Goal: Download file/media

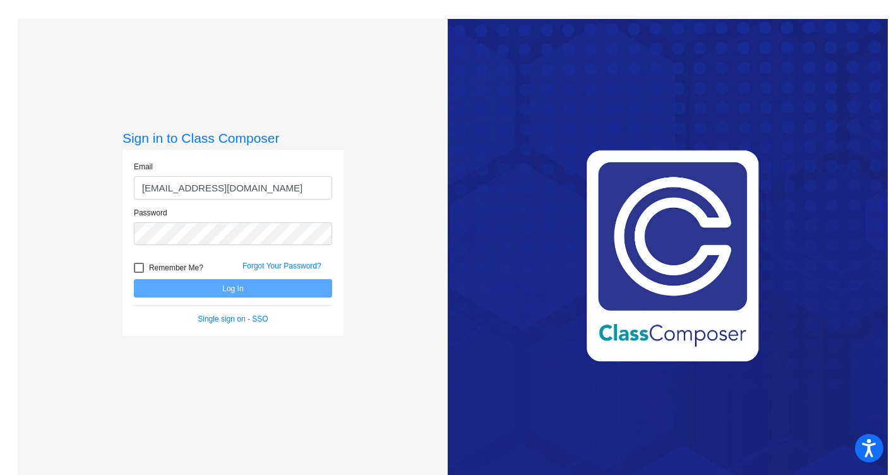
type input "[EMAIL_ADDRESS][DOMAIN_NAME]"
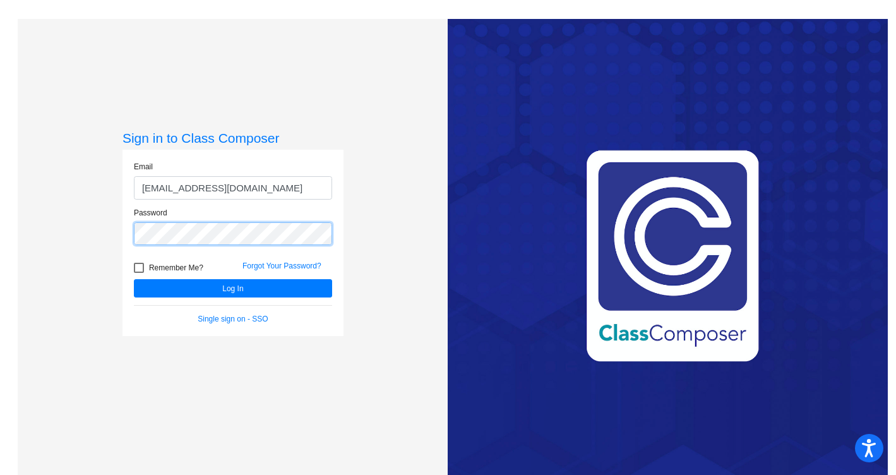
click at [231, 288] on button "Log In" at bounding box center [233, 288] width 198 height 18
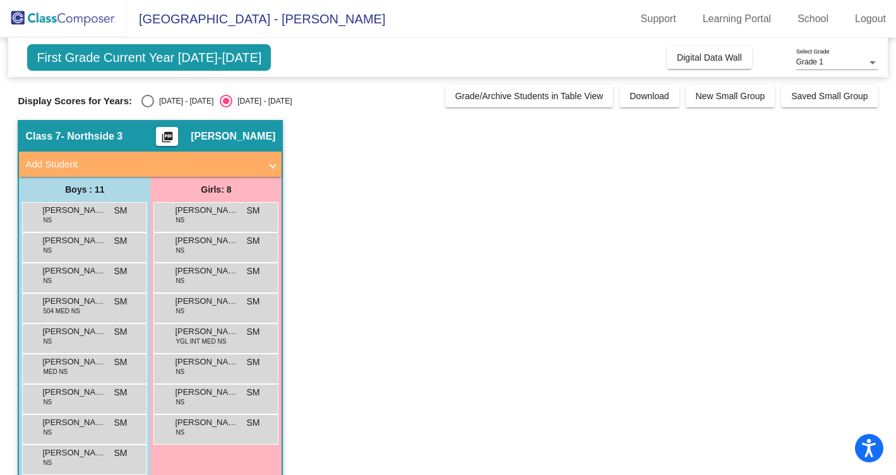
click at [144, 102] on div "Select an option" at bounding box center [147, 101] width 13 height 13
click at [147, 107] on input "[DATE] - [DATE]" at bounding box center [147, 107] width 1 height 1
radio input "true"
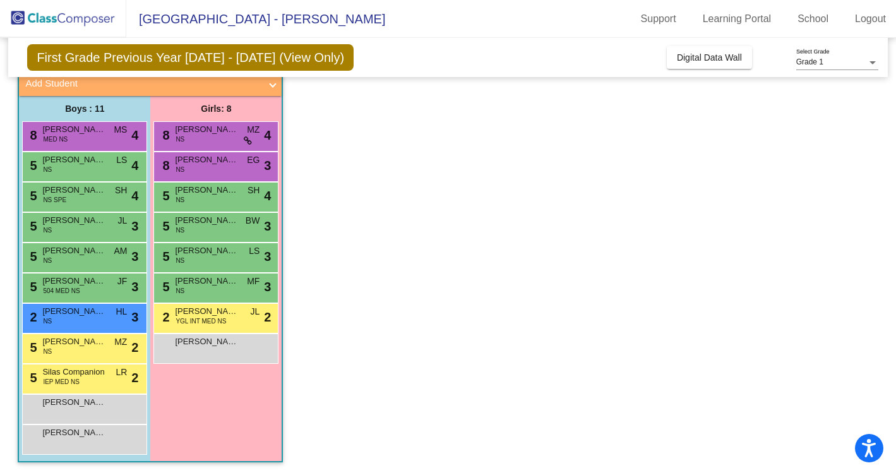
scroll to position [81, 0]
click at [92, 385] on div "5 Silas Companion IEP MED NS LR lock do_not_disturb_alt 2" at bounding box center [83, 377] width 121 height 26
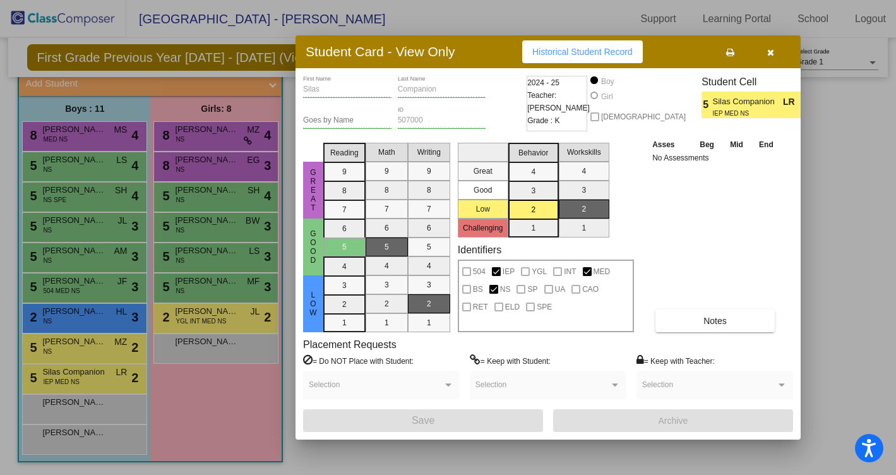
scroll to position [0, 0]
click at [675, 317] on button "Notes" at bounding box center [714, 320] width 119 height 23
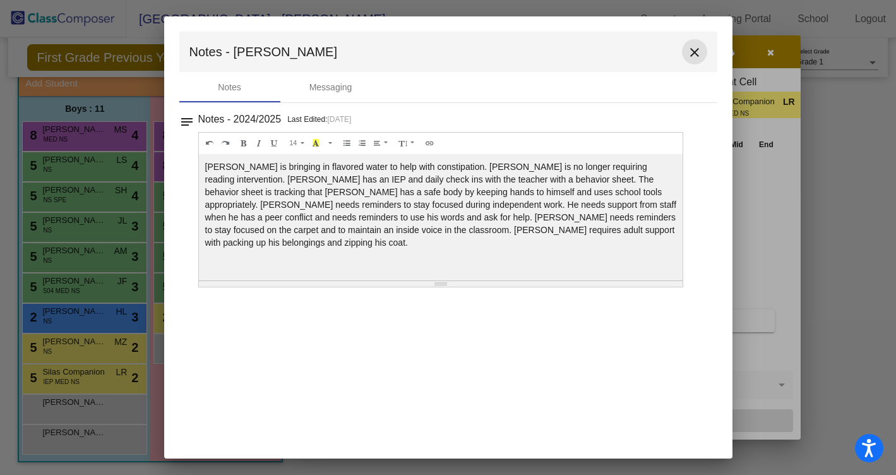
click at [696, 51] on mat-icon "close" at bounding box center [694, 52] width 15 height 15
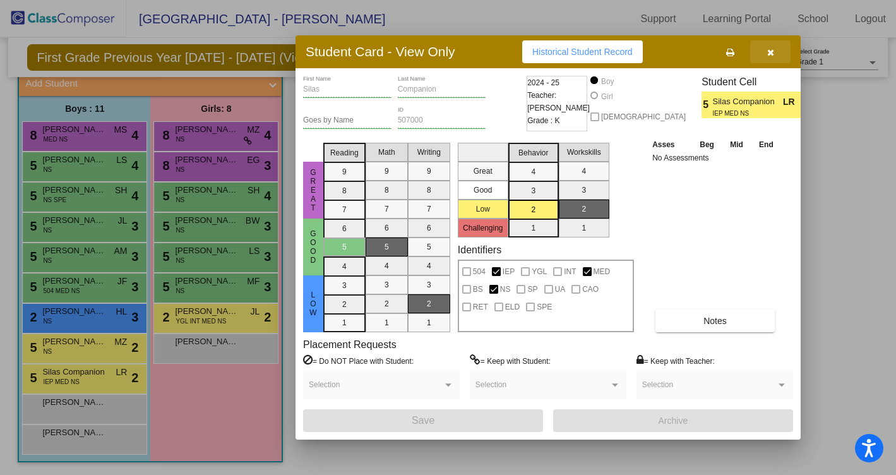
click at [770, 54] on icon "button" at bounding box center [770, 52] width 7 height 9
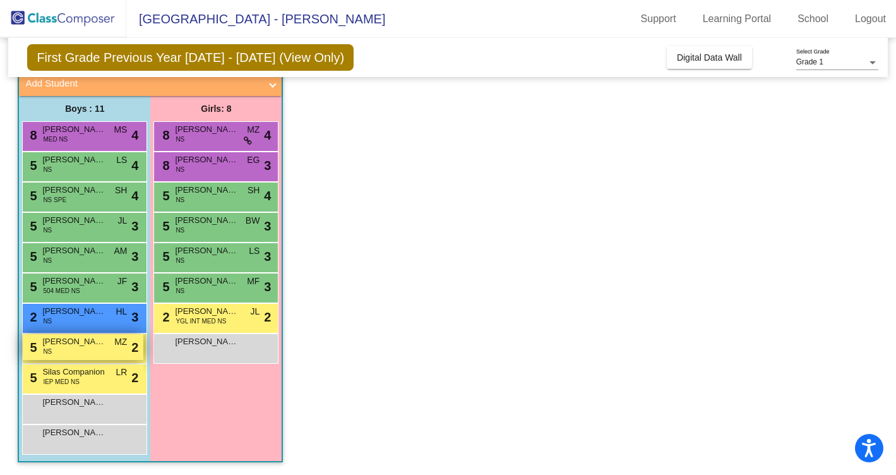
click at [81, 353] on div "5 King [PERSON_NAME] MZ lock do_not_disturb_alt 2" at bounding box center [83, 347] width 121 height 26
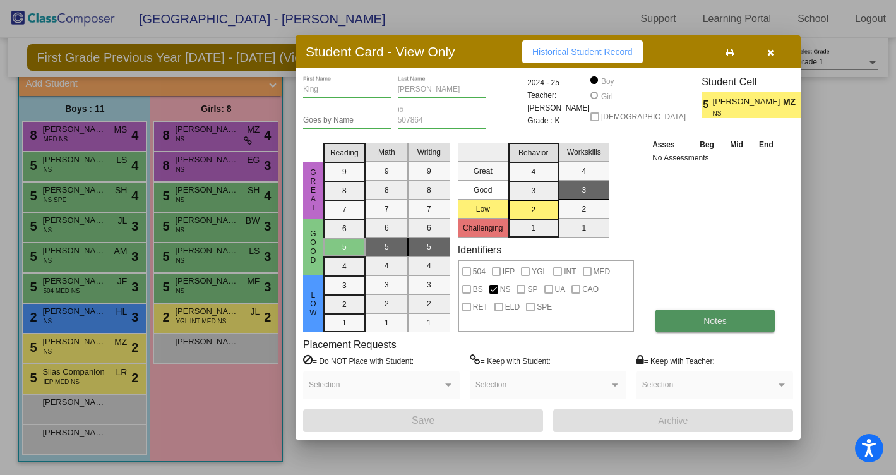
click at [689, 320] on button "Notes" at bounding box center [714, 320] width 119 height 23
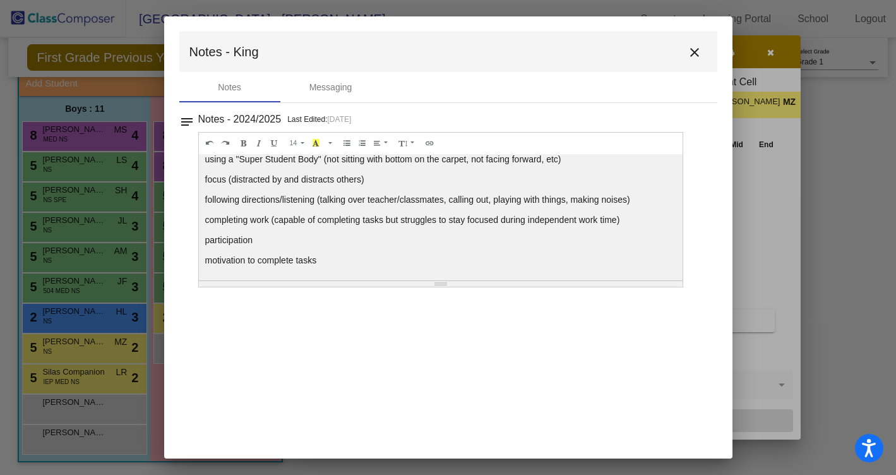
scroll to position [48, 0]
click at [694, 52] on mat-icon "close" at bounding box center [694, 52] width 15 height 15
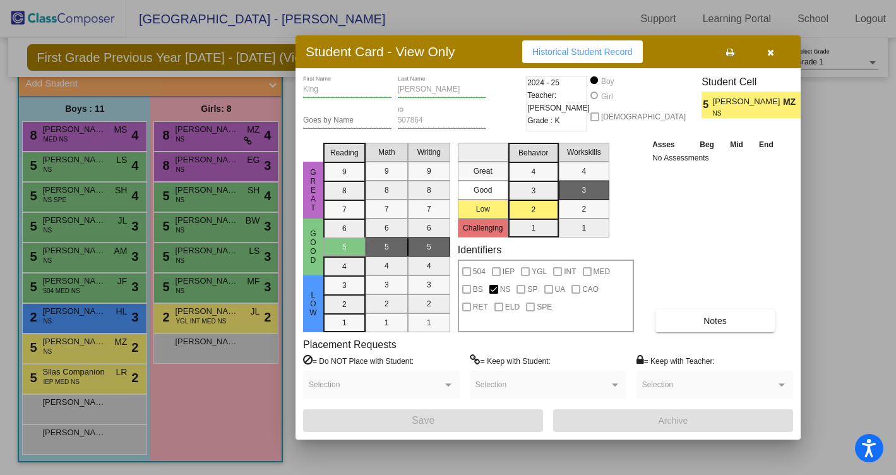
click at [770, 56] on icon "button" at bounding box center [770, 52] width 7 height 9
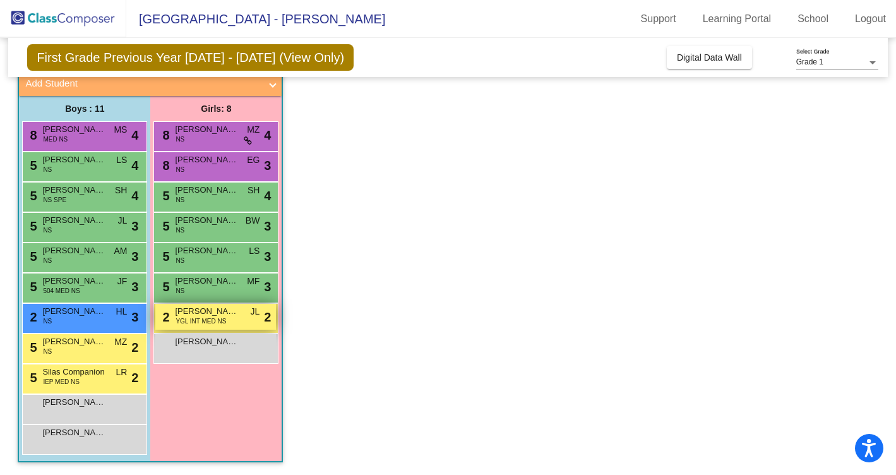
click at [194, 315] on span "[PERSON_NAME]" at bounding box center [206, 311] width 63 height 13
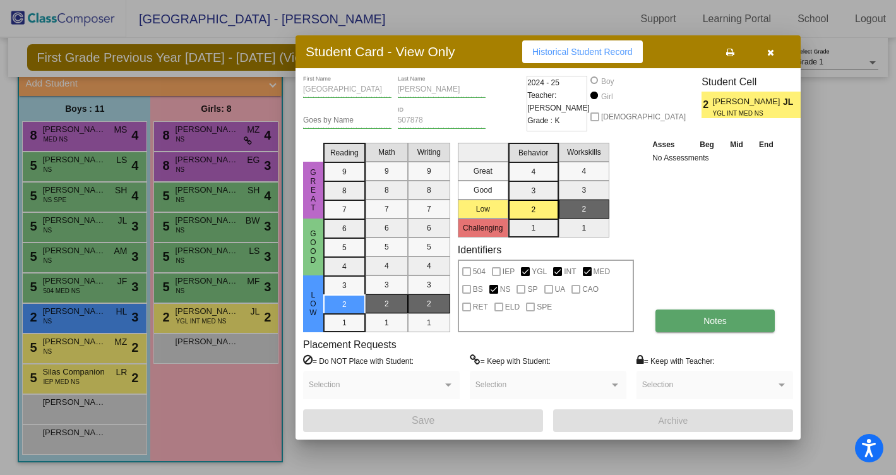
click at [682, 318] on button "Notes" at bounding box center [714, 320] width 119 height 23
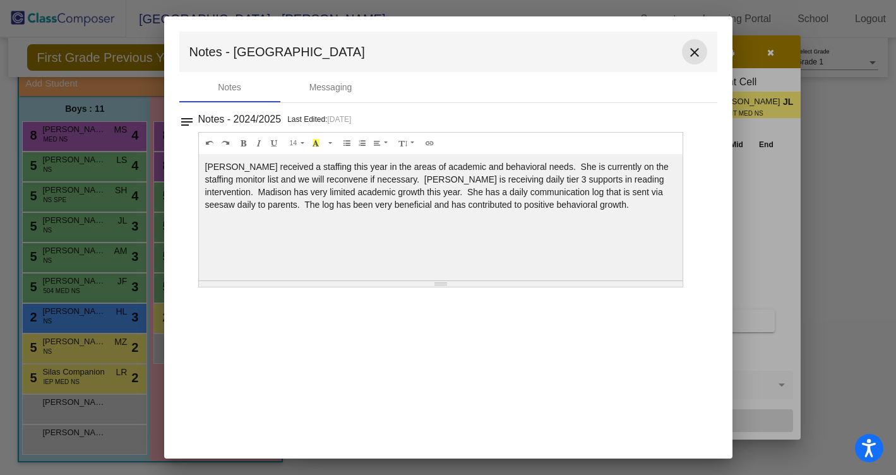
click at [695, 50] on mat-icon "close" at bounding box center [694, 52] width 15 height 15
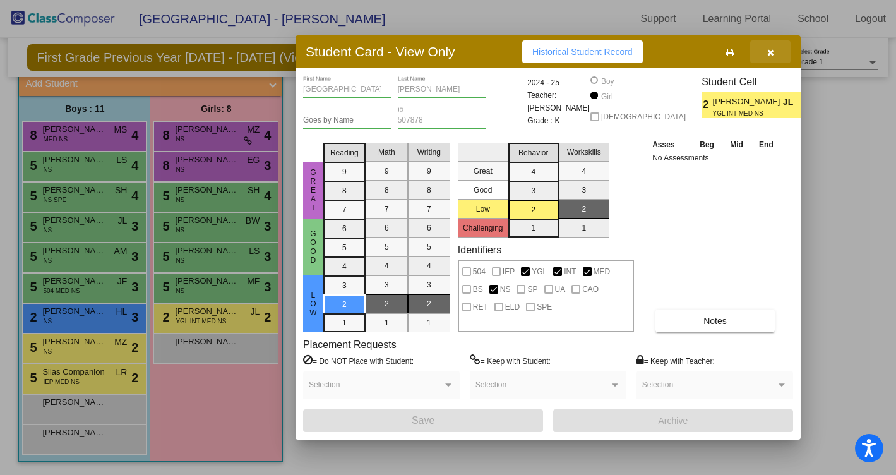
click at [770, 56] on icon "button" at bounding box center [770, 52] width 7 height 9
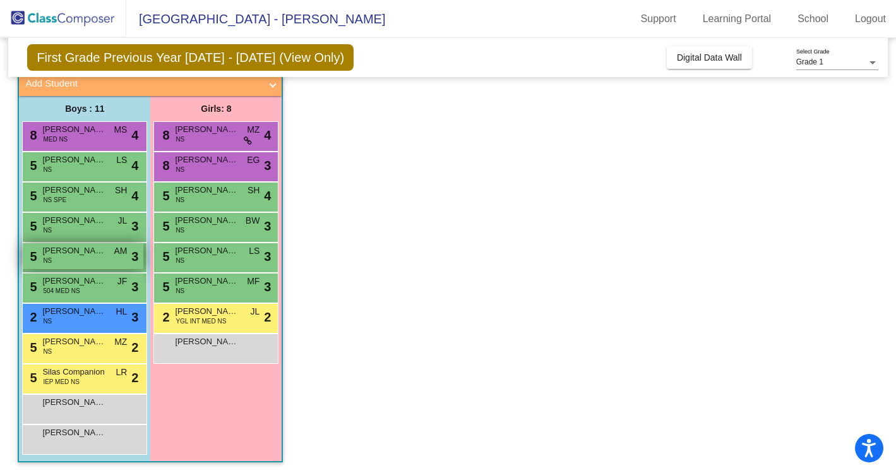
click at [99, 258] on div "5 [PERSON_NAME] NS AM lock do_not_disturb_alt 3" at bounding box center [83, 256] width 121 height 26
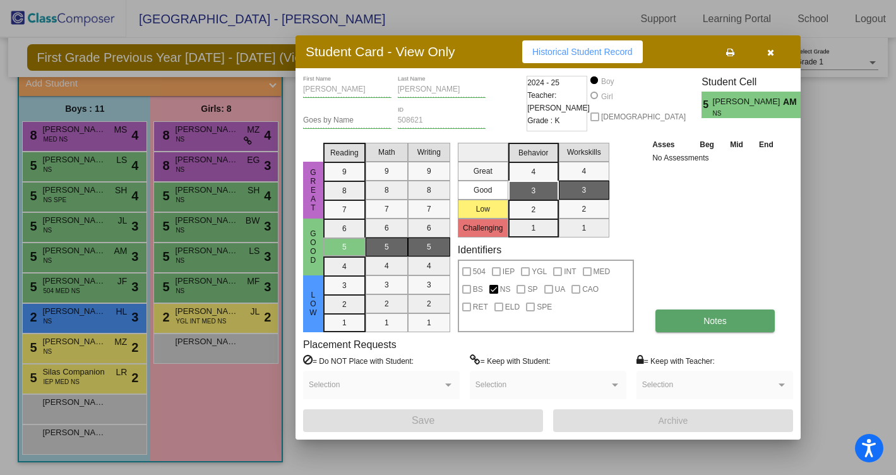
click at [705, 327] on button "Notes" at bounding box center [714, 320] width 119 height 23
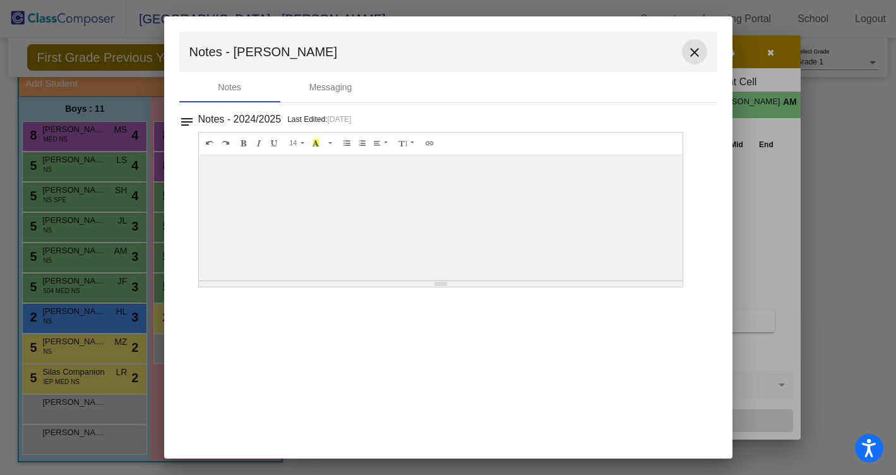
click at [695, 56] on mat-icon "close" at bounding box center [694, 52] width 15 height 15
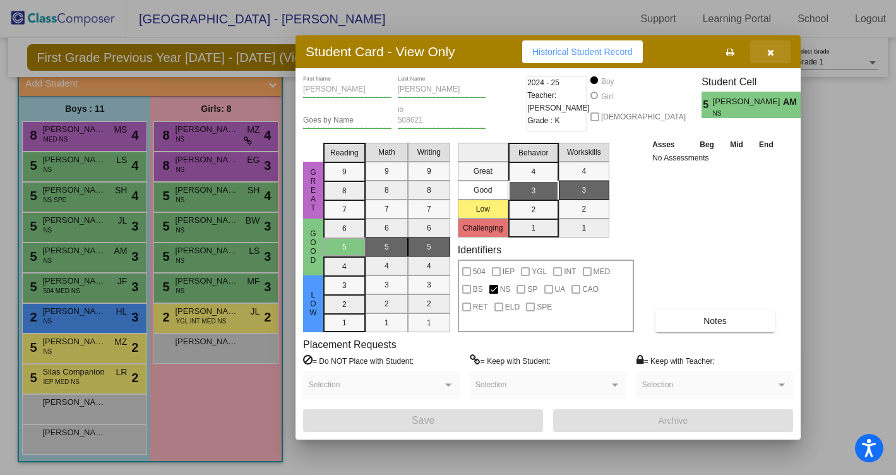
click at [769, 54] on icon "button" at bounding box center [770, 52] width 7 height 9
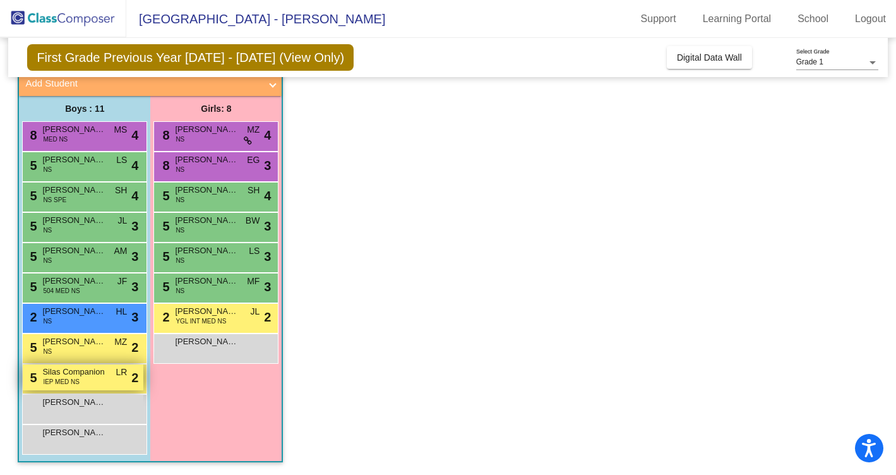
click at [100, 374] on span "Silas Companion" at bounding box center [73, 372] width 63 height 13
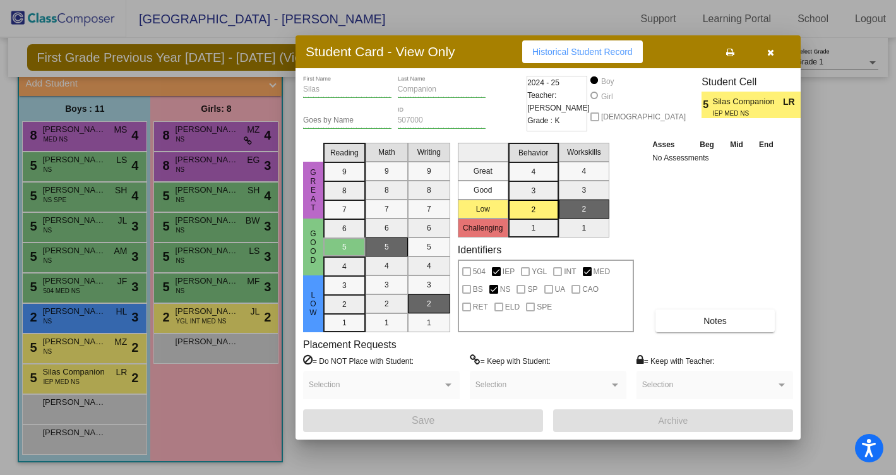
click at [105, 349] on div at bounding box center [448, 237] width 896 height 475
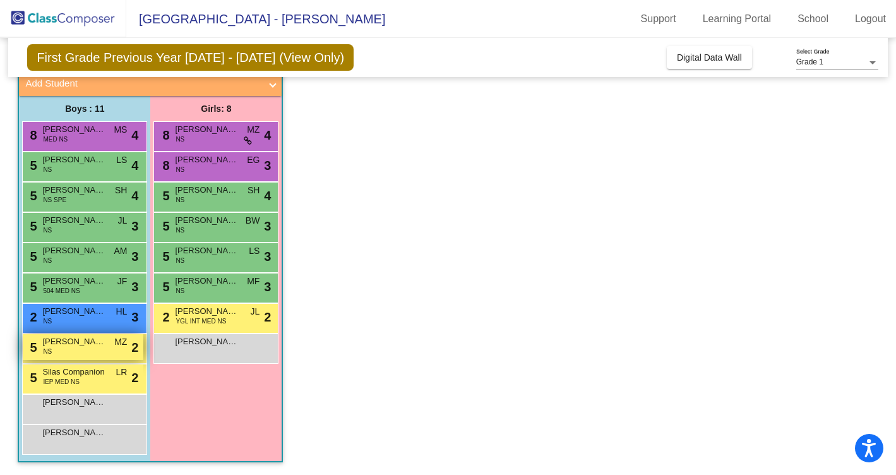
click at [105, 348] on div "5 King [PERSON_NAME] MZ lock do_not_disturb_alt 2" at bounding box center [83, 347] width 121 height 26
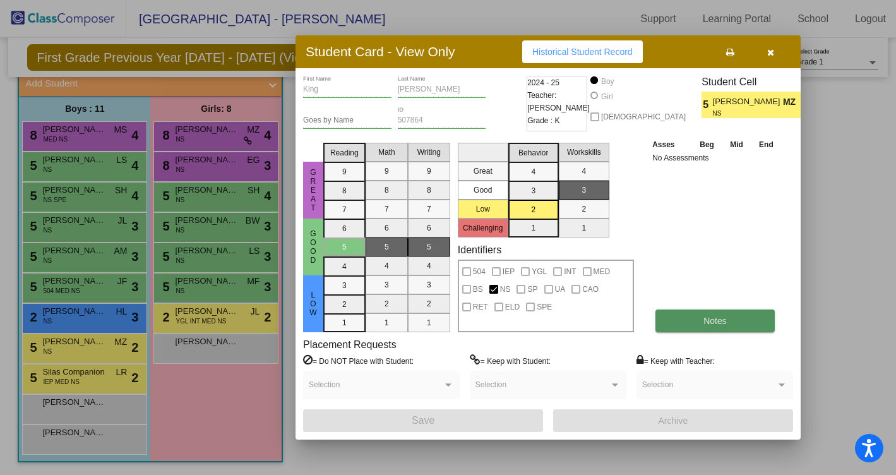
click at [681, 312] on button "Notes" at bounding box center [714, 320] width 119 height 23
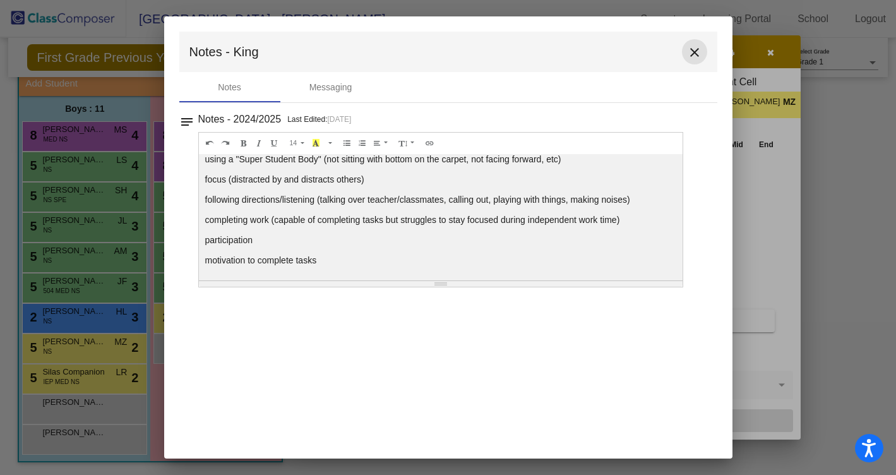
click at [695, 56] on mat-icon "close" at bounding box center [694, 52] width 15 height 15
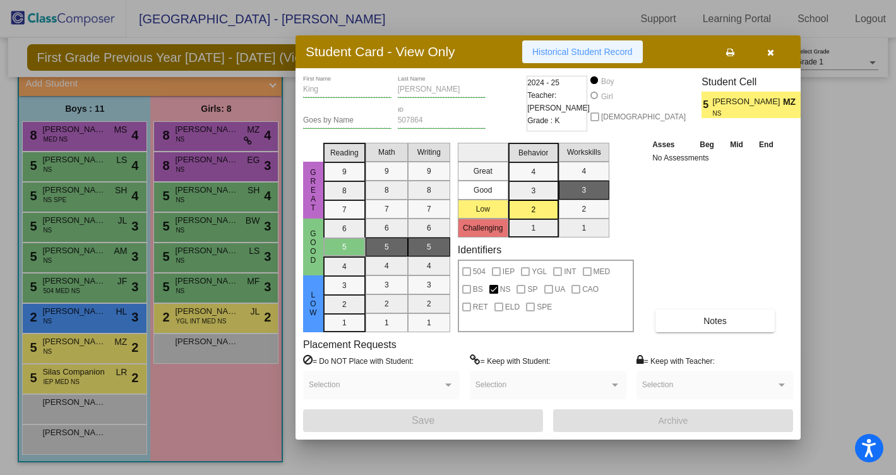
click at [610, 52] on span "Historical Student Record" at bounding box center [582, 52] width 100 height 10
click at [770, 51] on icon "button" at bounding box center [770, 52] width 7 height 9
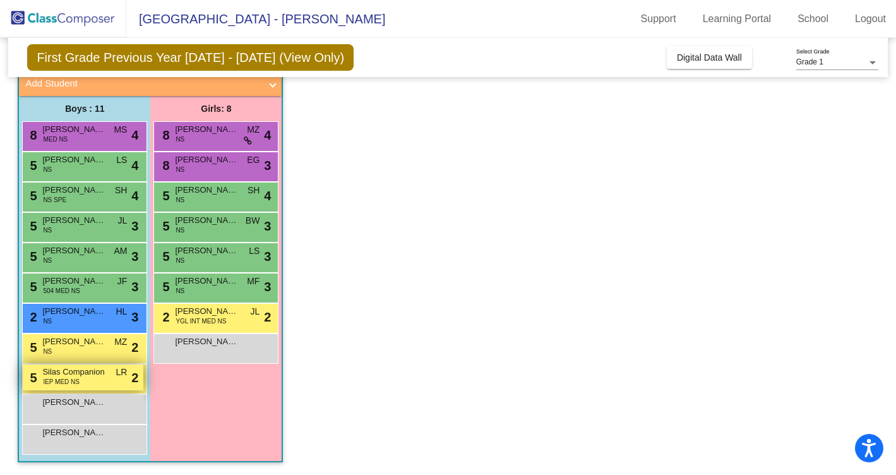
click at [99, 378] on div "5 Silas Companion IEP MED NS LR lock do_not_disturb_alt 2" at bounding box center [83, 377] width 121 height 26
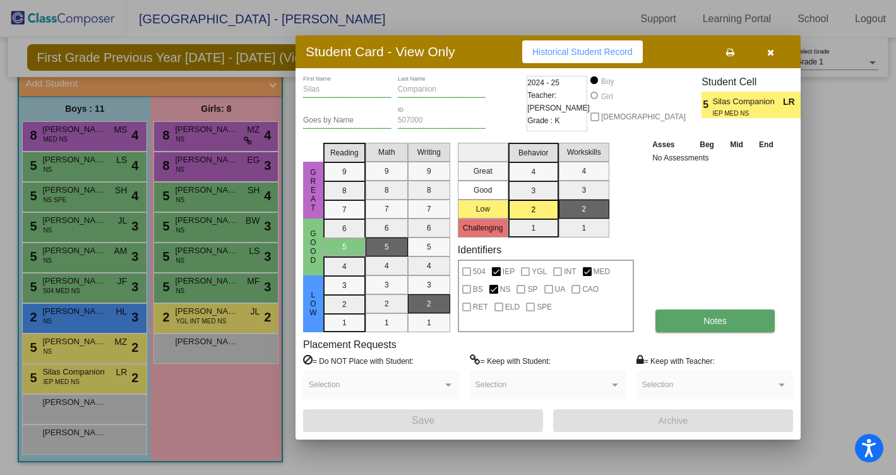
click at [710, 322] on span "Notes" at bounding box center [714, 321] width 23 height 10
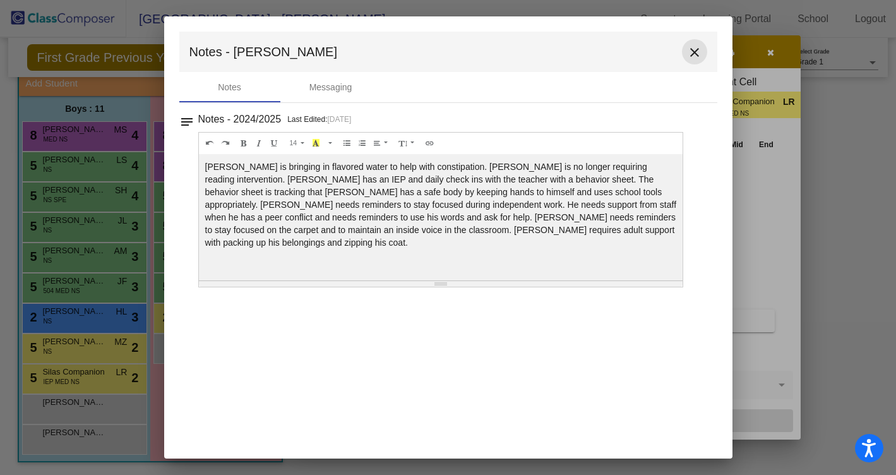
click at [694, 52] on mat-icon "close" at bounding box center [694, 52] width 15 height 15
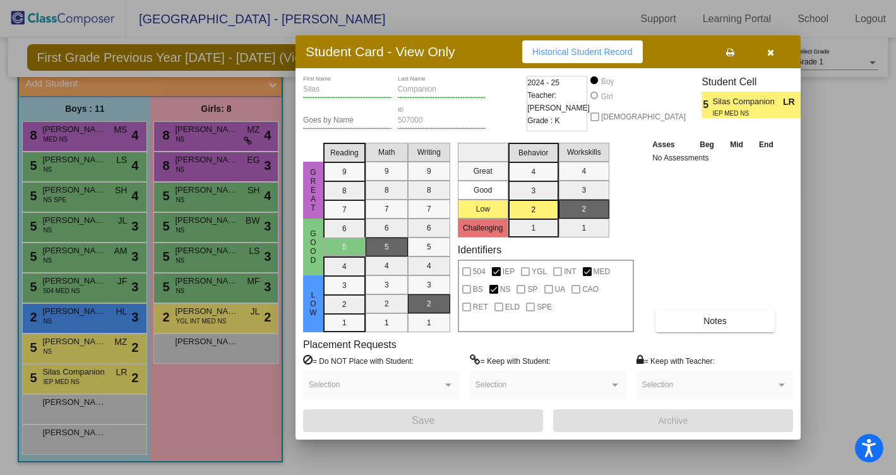
click at [770, 54] on icon "button" at bounding box center [770, 52] width 7 height 9
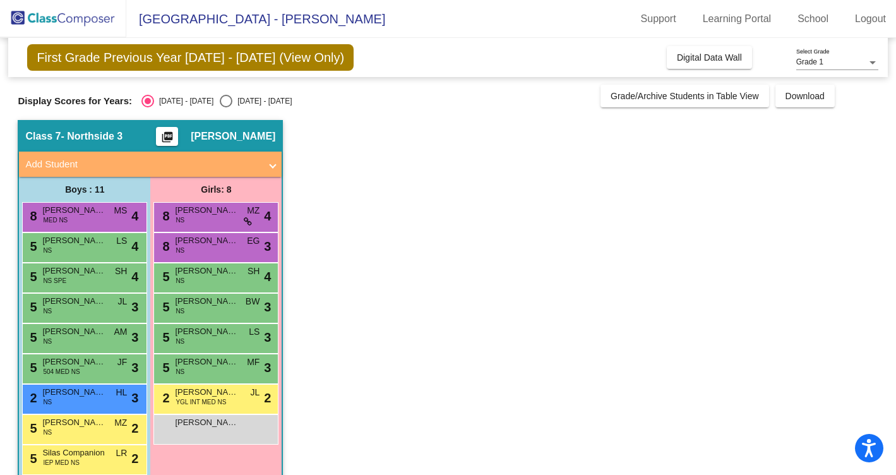
scroll to position [0, 0]
click at [220, 99] on div "Select an option" at bounding box center [226, 101] width 13 height 13
click at [225, 107] on input "[DATE] - [DATE]" at bounding box center [225, 107] width 1 height 1
radio input "true"
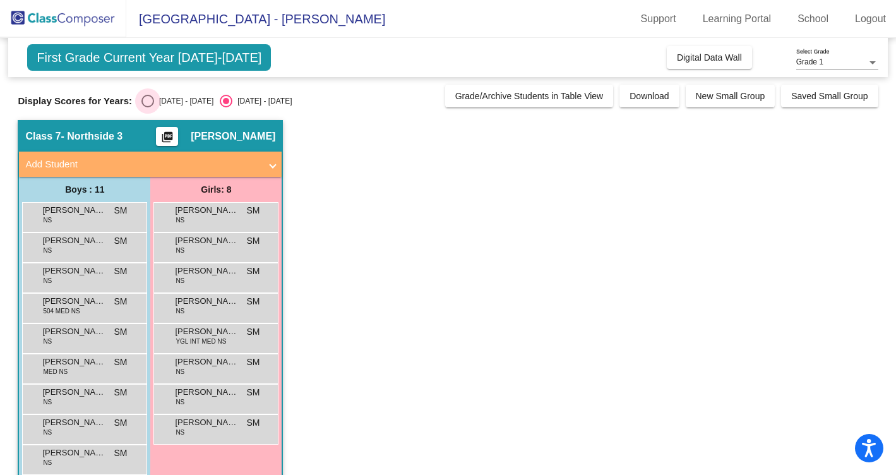
click at [141, 102] on div "Select an option" at bounding box center [147, 101] width 13 height 13
click at [147, 107] on input "[DATE] - [DATE]" at bounding box center [147, 107] width 1 height 1
radio input "true"
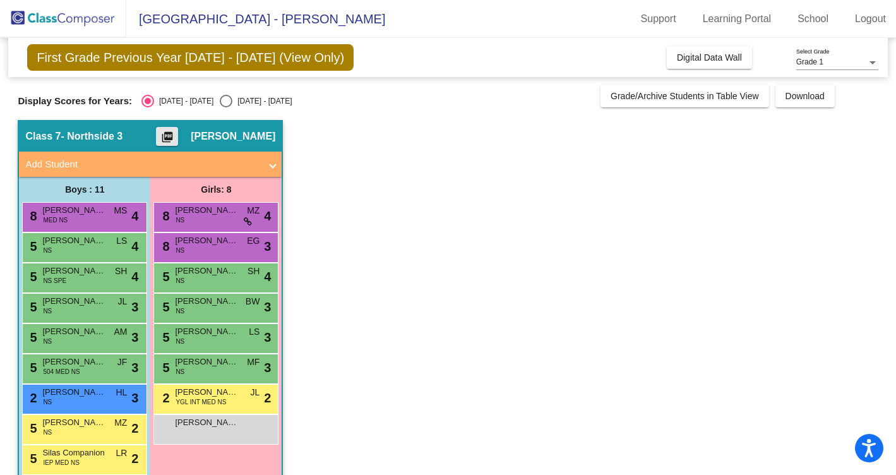
click at [167, 137] on mat-icon "picture_as_pdf" at bounding box center [167, 140] width 15 height 18
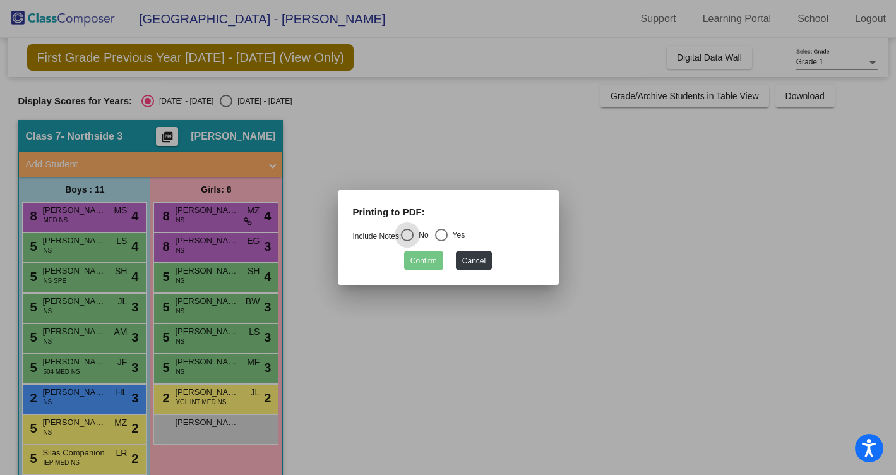
click at [444, 233] on div "Select an option" at bounding box center [441, 235] width 13 height 13
click at [441, 241] on input "Yes" at bounding box center [441, 241] width 1 height 1
radio input "true"
click at [427, 259] on button "Confirm" at bounding box center [423, 260] width 39 height 18
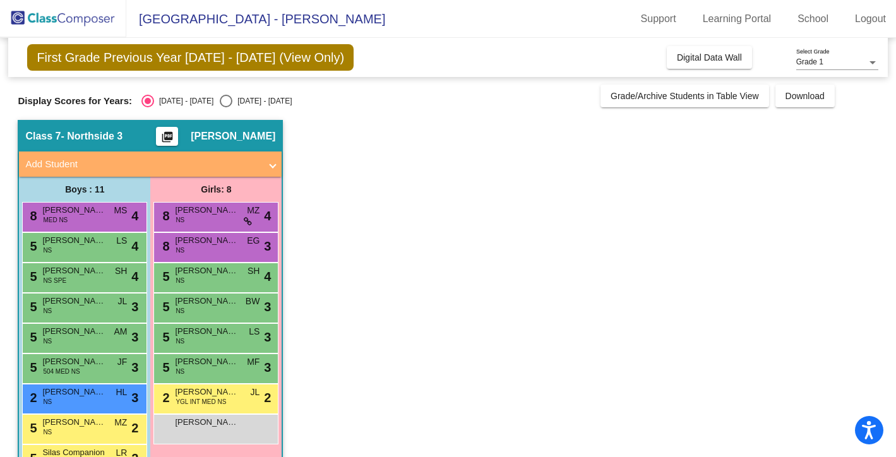
click at [165, 137] on mat-icon "picture_as_pdf" at bounding box center [167, 140] width 15 height 18
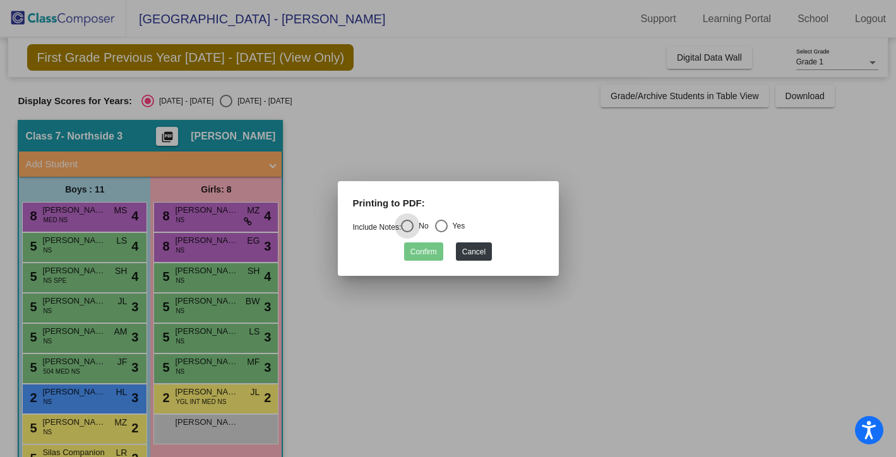
click at [444, 225] on div "Select an option" at bounding box center [441, 226] width 13 height 13
click at [441, 232] on input "Yes" at bounding box center [441, 232] width 1 height 1
radio input "true"
click at [426, 261] on mat-dialog-container "Printing to PDF: Include Notes: No Yes Confirm Cancel" at bounding box center [448, 228] width 221 height 95
click at [424, 253] on button "Confirm" at bounding box center [423, 251] width 39 height 18
